Goal: Entertainment & Leisure: Consume media (video, audio)

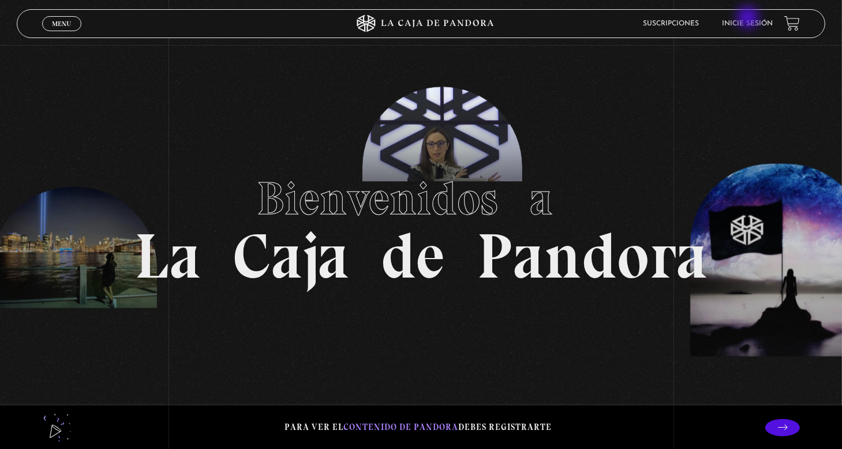
click at [749, 18] on li "Inicie sesión" at bounding box center [747, 23] width 51 height 18
click at [752, 20] on link "Inicie sesión" at bounding box center [747, 23] width 51 height 7
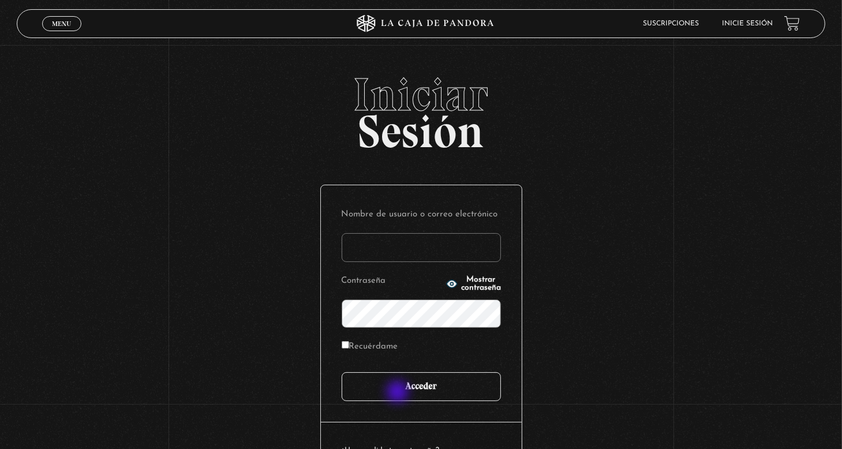
type input "[PERSON_NAME]"
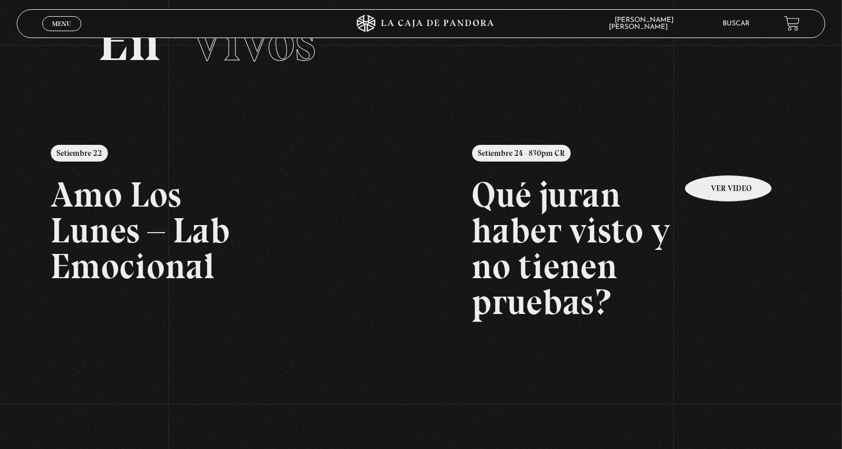
scroll to position [58, 0]
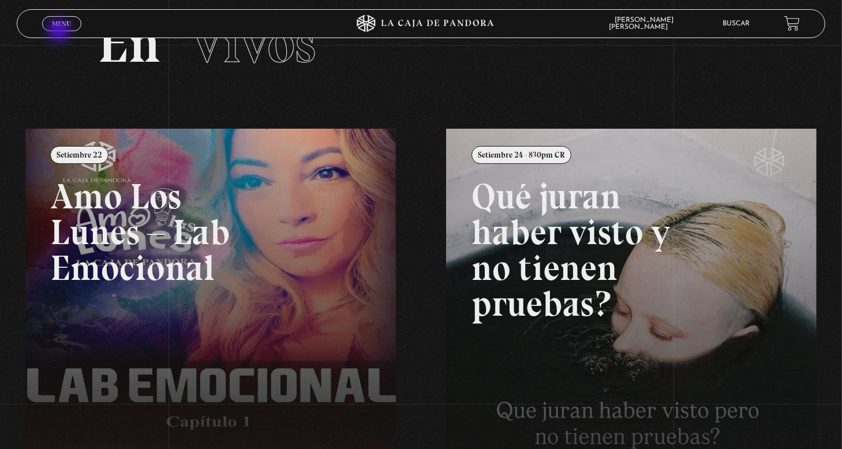
click at [60, 32] on div "Menu Cerrar" at bounding box center [168, 24] width 253 height 28
click at [67, 26] on span "Menu" at bounding box center [61, 23] width 19 height 7
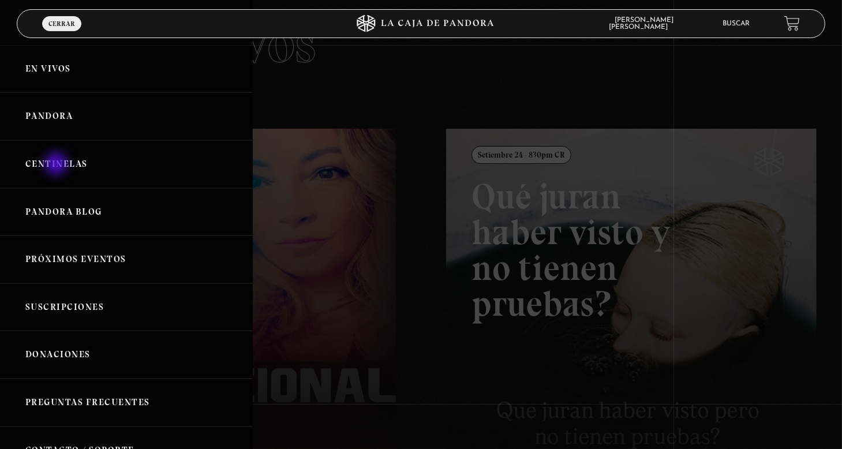
click at [57, 165] on link "Centinelas" at bounding box center [126, 164] width 253 height 48
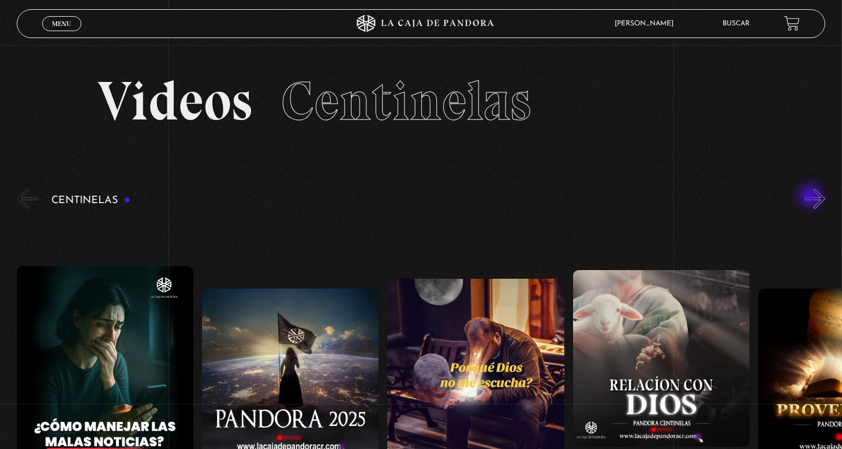
click at [811, 197] on div "Centinelas" at bounding box center [429, 372] width 825 height 373
click at [810, 199] on div "Centinelas" at bounding box center [429, 372] width 825 height 373
click at [817, 201] on button "»" at bounding box center [815, 199] width 20 height 20
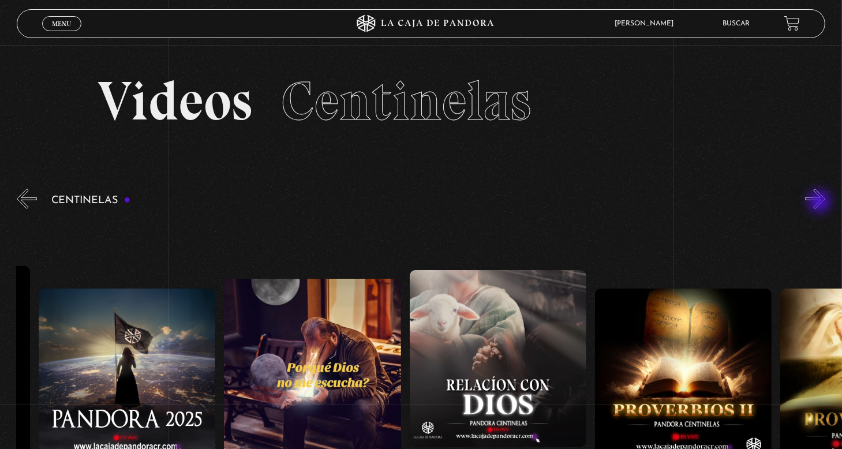
click at [820, 202] on button "»" at bounding box center [815, 199] width 20 height 20
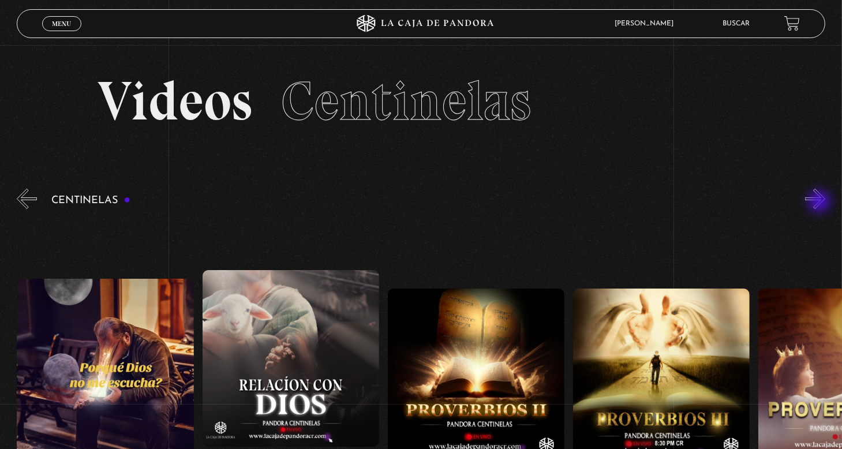
click at [820, 202] on button "»" at bounding box center [815, 199] width 20 height 20
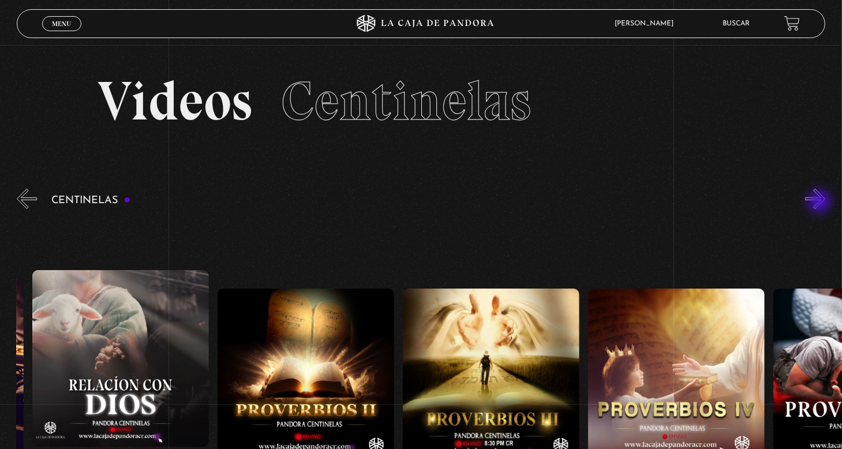
click at [820, 202] on button "»" at bounding box center [815, 199] width 20 height 20
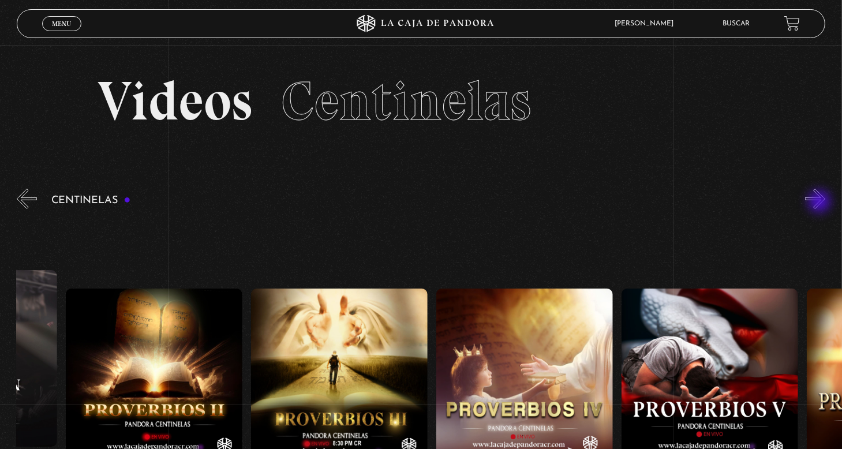
click at [820, 202] on button "»" at bounding box center [815, 199] width 20 height 20
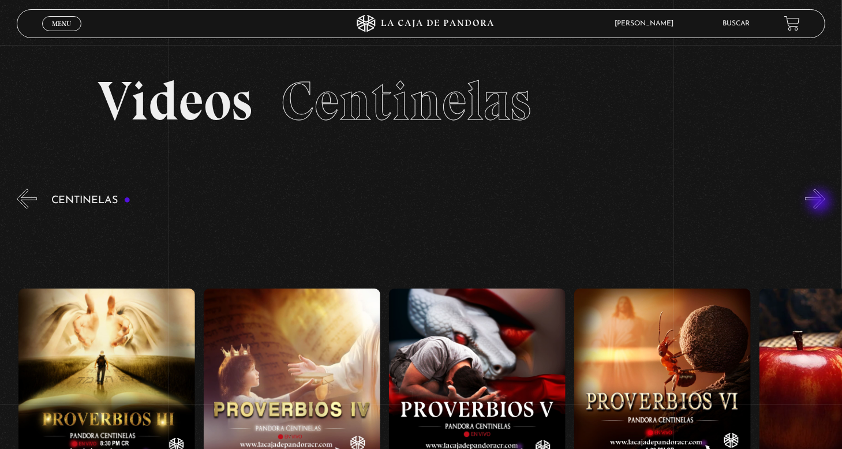
click at [820, 202] on button "»" at bounding box center [815, 199] width 20 height 20
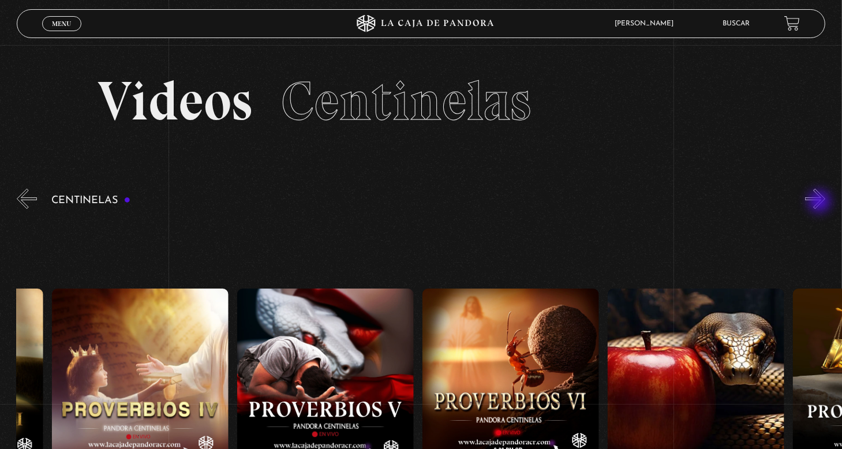
click at [820, 202] on button "»" at bounding box center [815, 199] width 20 height 20
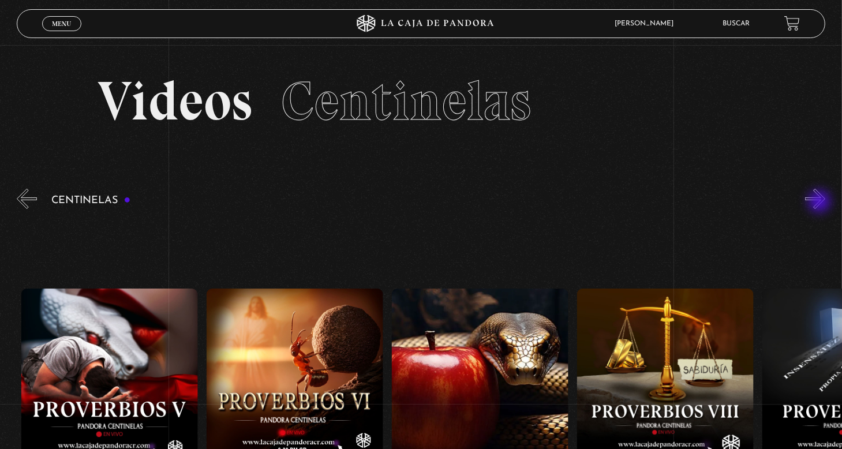
click at [820, 202] on button "»" at bounding box center [815, 199] width 20 height 20
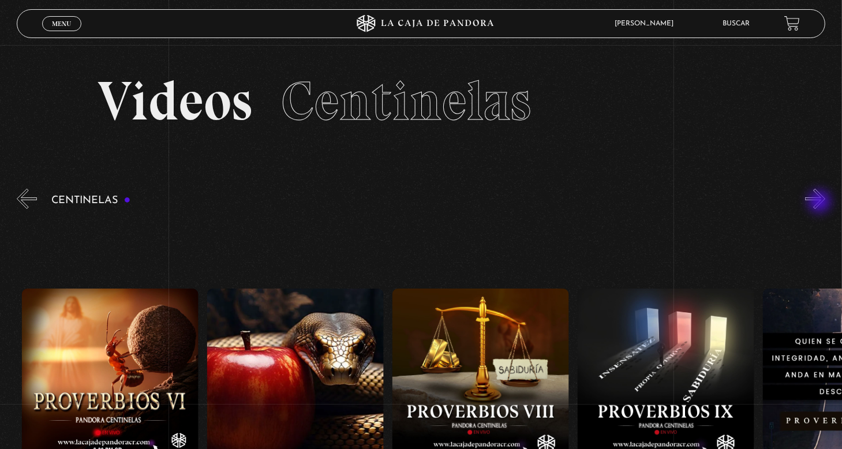
click at [820, 202] on button "»" at bounding box center [815, 199] width 20 height 20
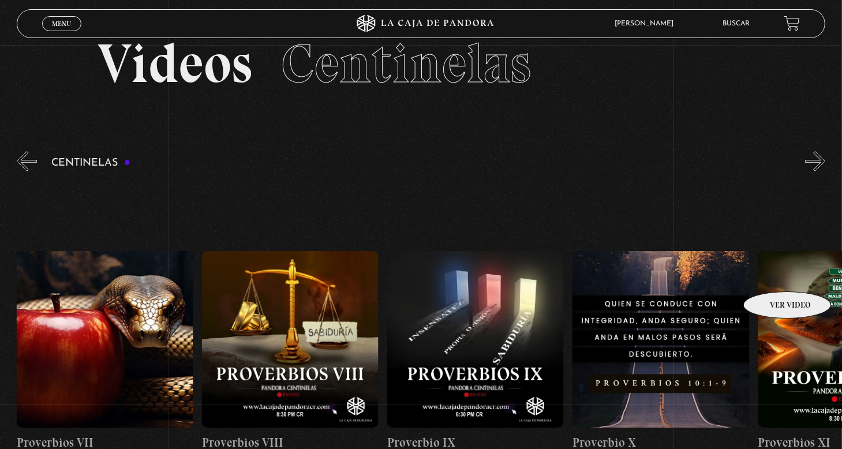
scroll to position [58, 0]
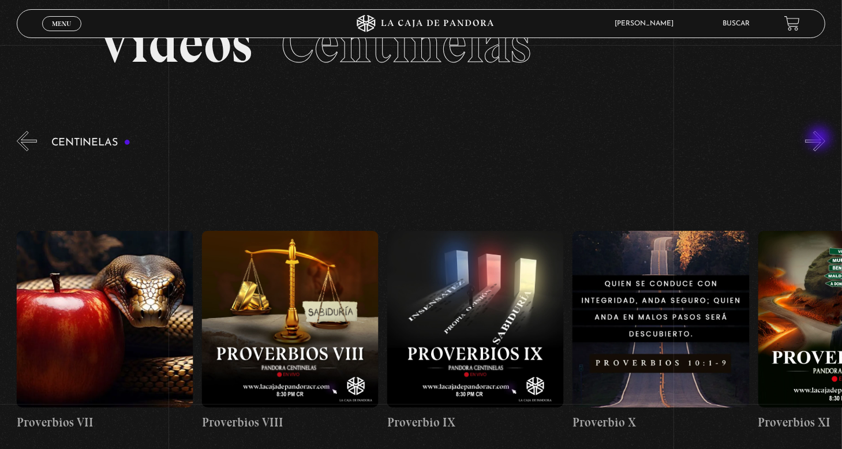
click at [820, 139] on button "»" at bounding box center [815, 141] width 20 height 20
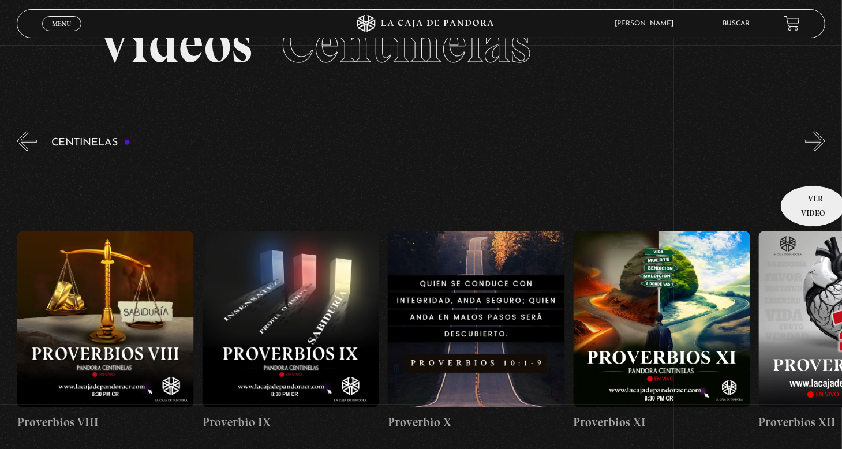
scroll to position [0, 1852]
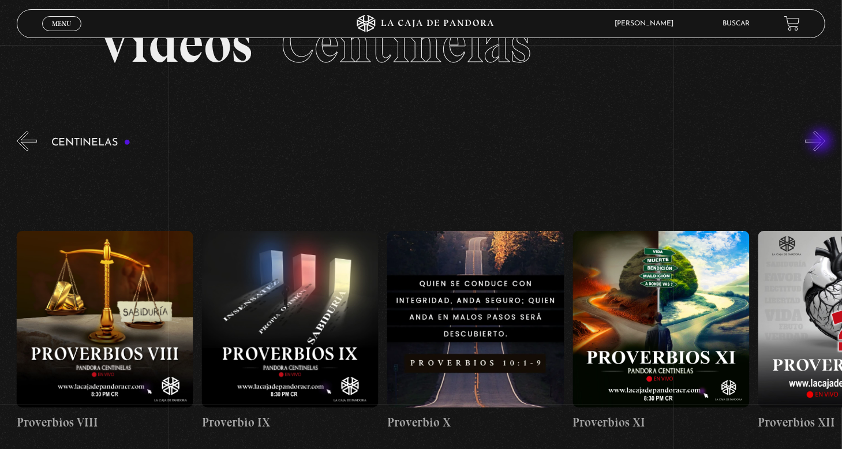
click at [821, 142] on button "»" at bounding box center [815, 141] width 20 height 20
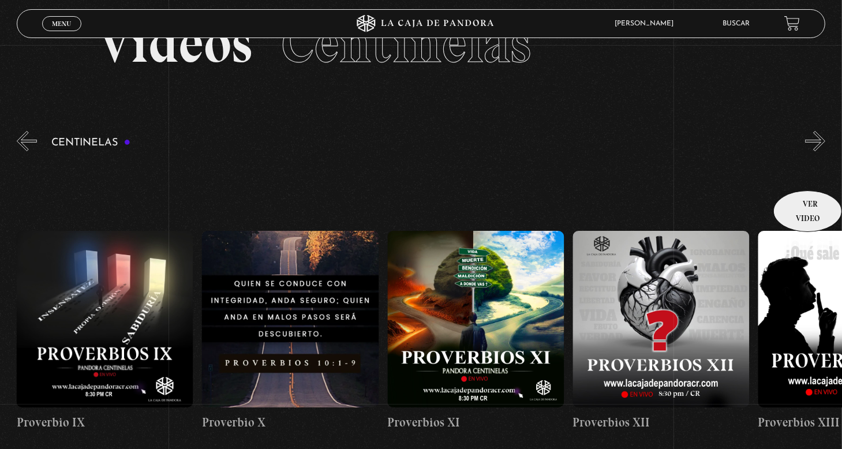
scroll to position [0, 2037]
click at [825, 148] on button "»" at bounding box center [815, 141] width 20 height 20
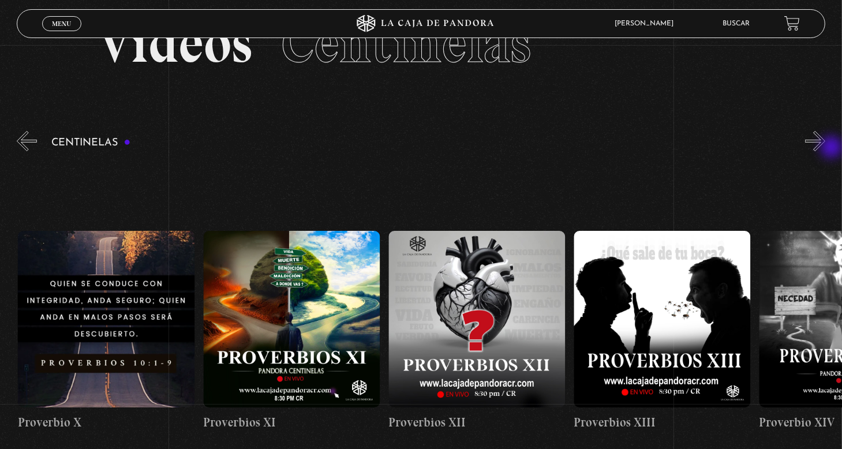
click at [825, 148] on button "»" at bounding box center [815, 141] width 20 height 20
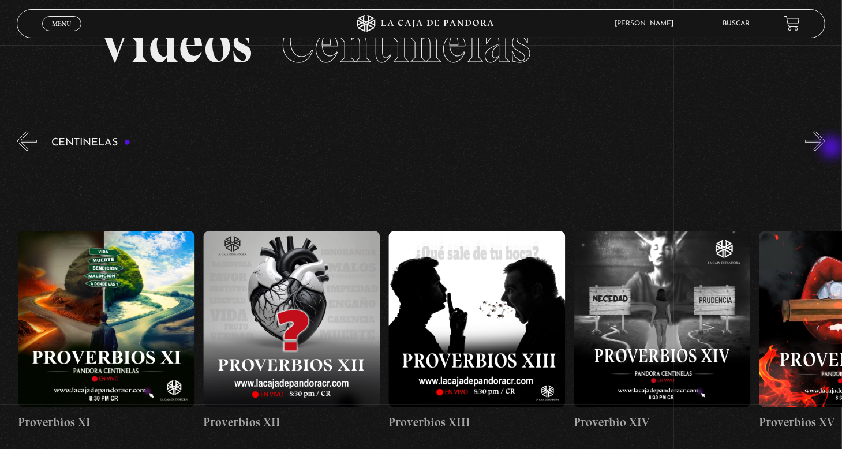
scroll to position [0, 2408]
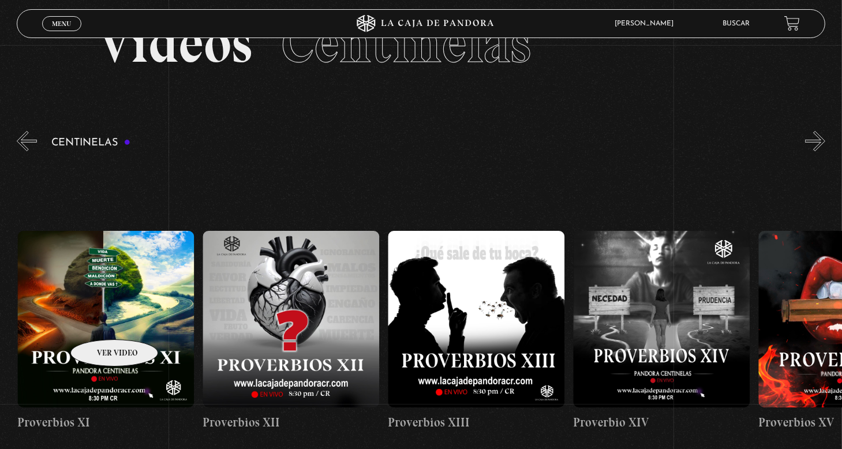
click at [99, 322] on figure at bounding box center [105, 319] width 177 height 177
